Goal: Task Accomplishment & Management: Use online tool/utility

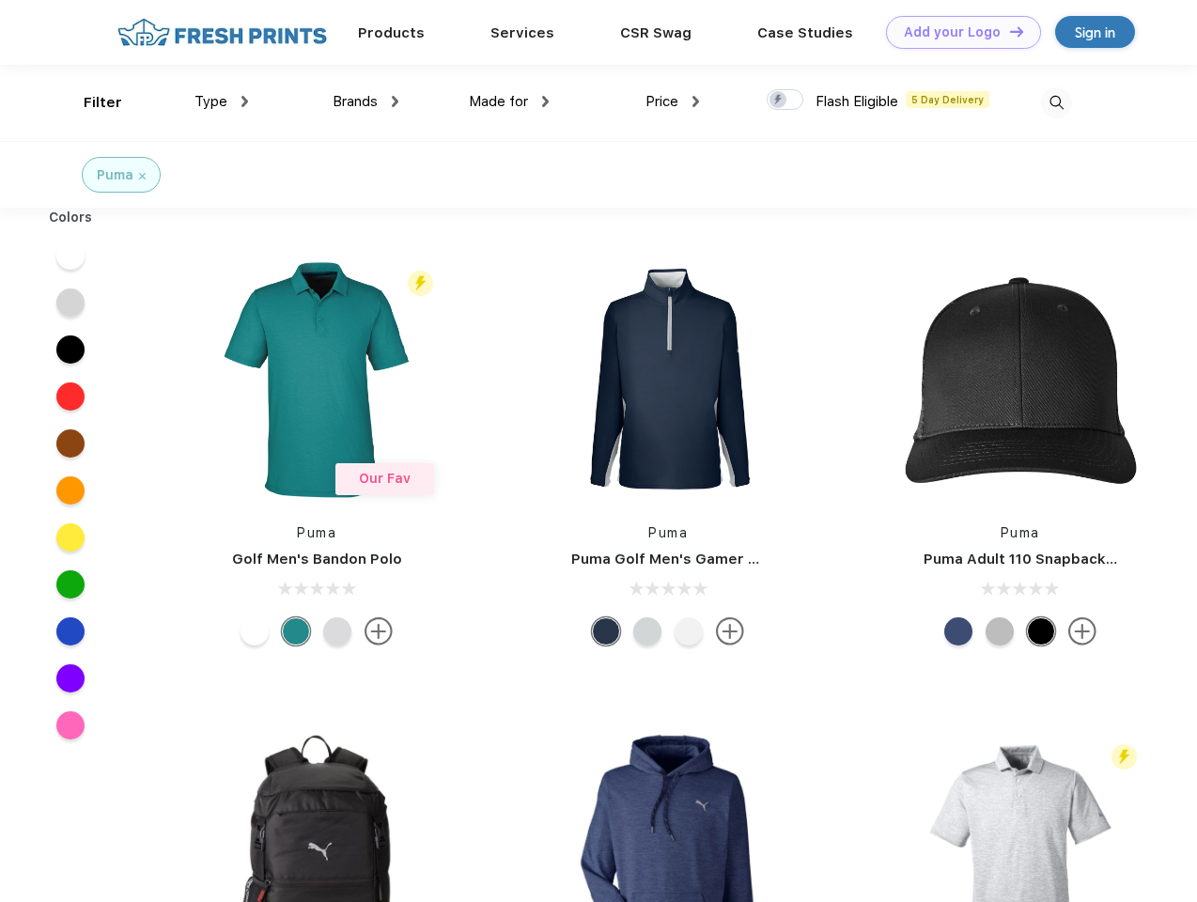
click at [957, 32] on link "Add your Logo Design Tool" at bounding box center [963, 32] width 155 height 33
click at [0, 0] on div "Design Tool" at bounding box center [0, 0] width 0 height 0
click at [1008, 31] on link "Add your Logo Design Tool" at bounding box center [963, 32] width 155 height 33
click at [90, 102] on div "Filter" at bounding box center [103, 103] width 39 height 22
click at [222, 101] on span "Type" at bounding box center [211, 101] width 33 height 17
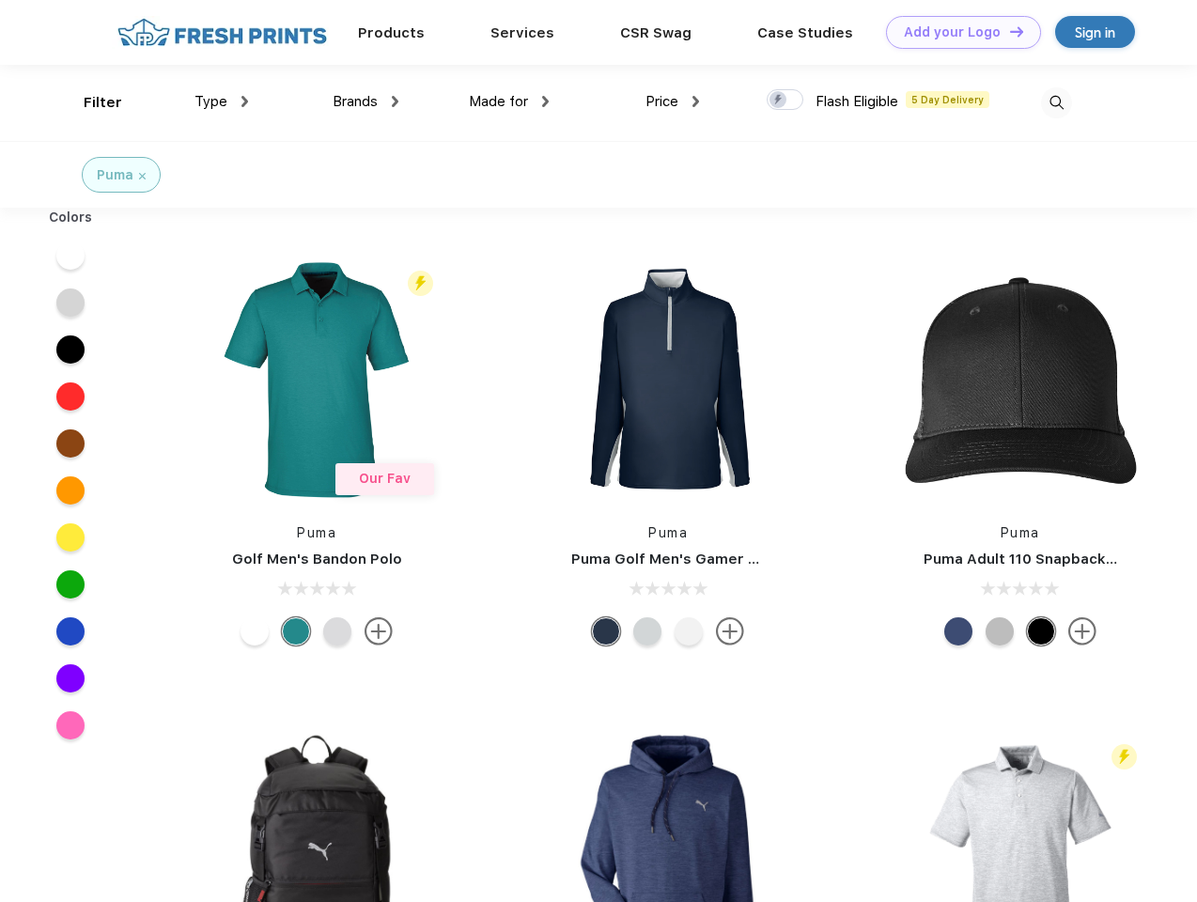
click at [366, 101] on span "Brands" at bounding box center [355, 101] width 45 height 17
click at [509, 101] on span "Made for" at bounding box center [498, 101] width 59 height 17
click at [673, 101] on span "Price" at bounding box center [662, 101] width 33 height 17
click at [786, 101] on div at bounding box center [785, 99] width 37 height 21
click at [779, 101] on input "checkbox" at bounding box center [773, 94] width 12 height 12
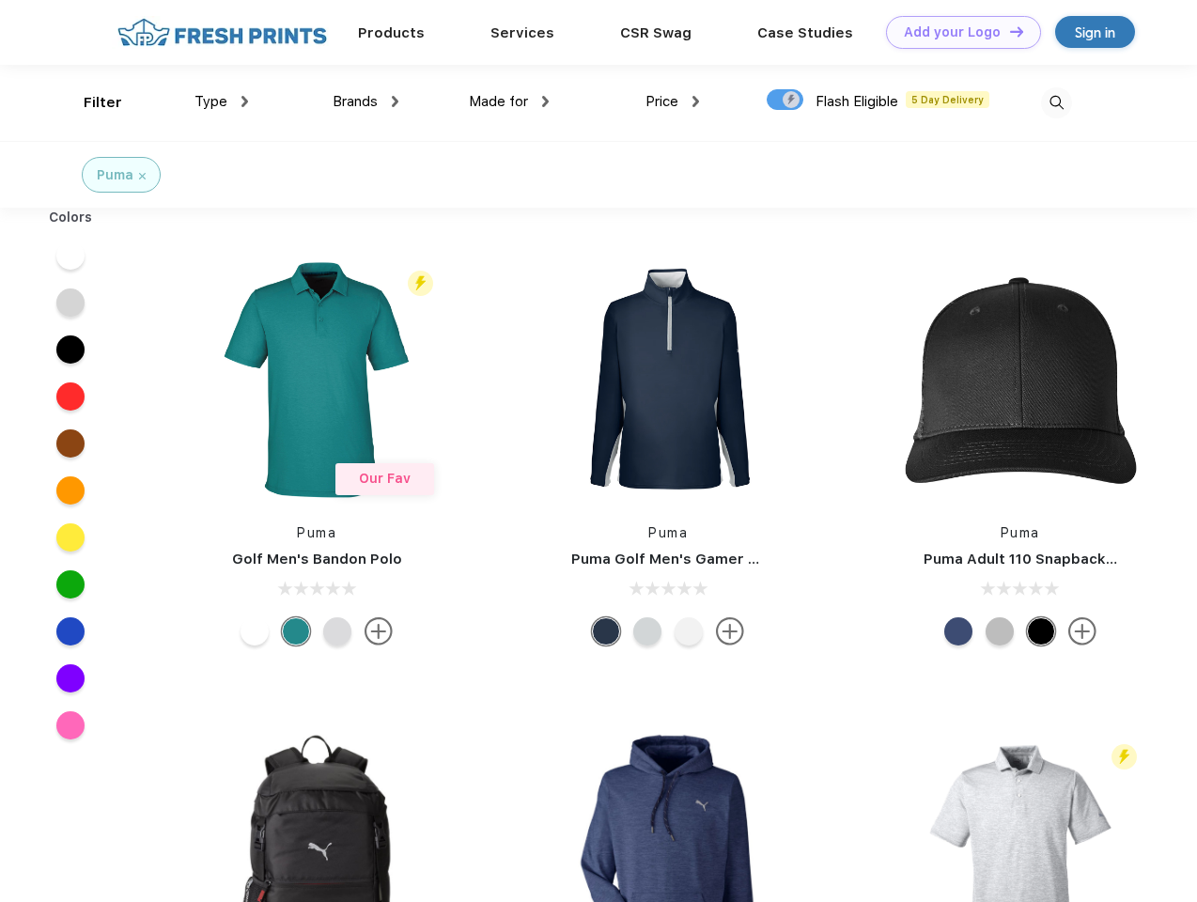
click at [1056, 102] on img at bounding box center [1056, 102] width 31 height 31
